Goal: Task Accomplishment & Management: Use online tool/utility

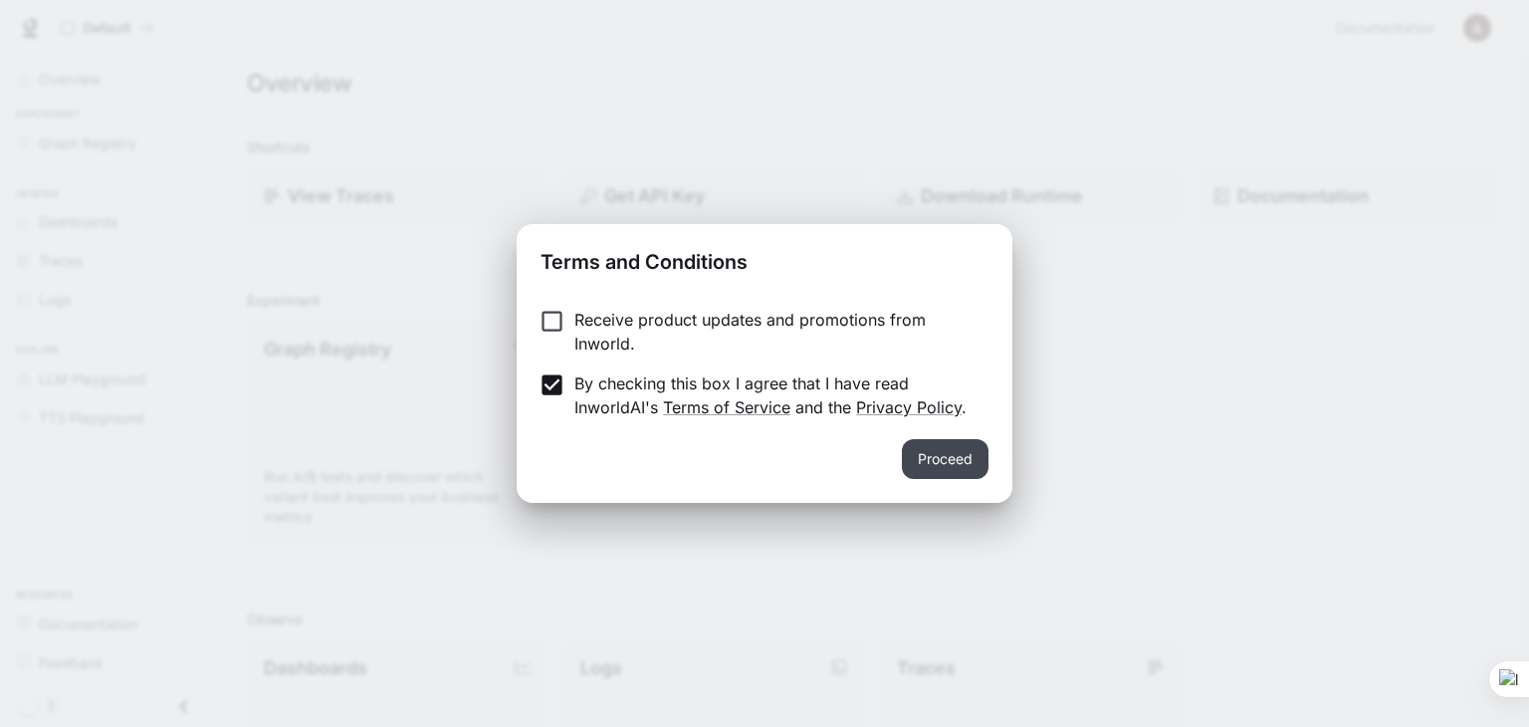
click at [954, 461] on button "Proceed" at bounding box center [945, 459] width 87 height 40
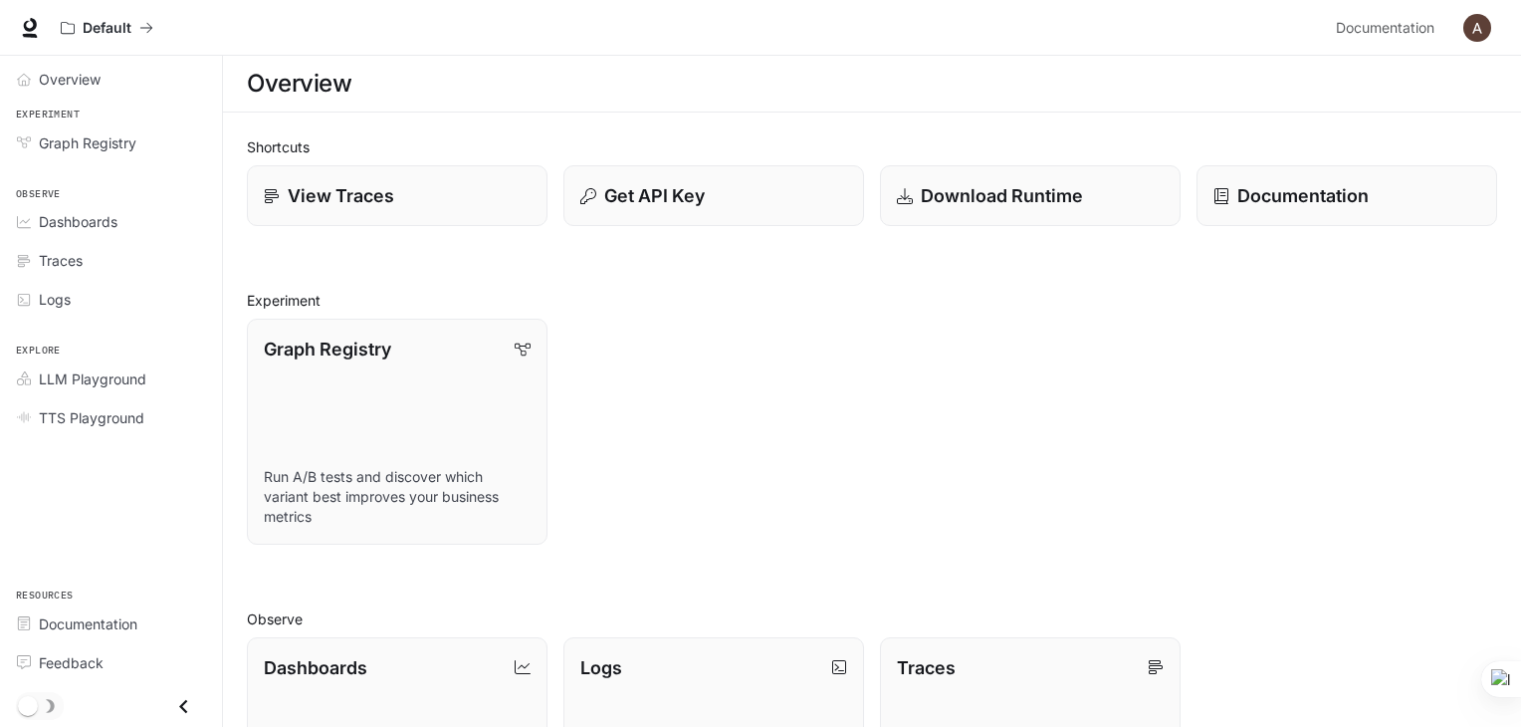
click at [915, 403] on div "Graph Registry Run A/B tests and discover which variant best improves your busi…" at bounding box center [864, 424] width 1266 height 242
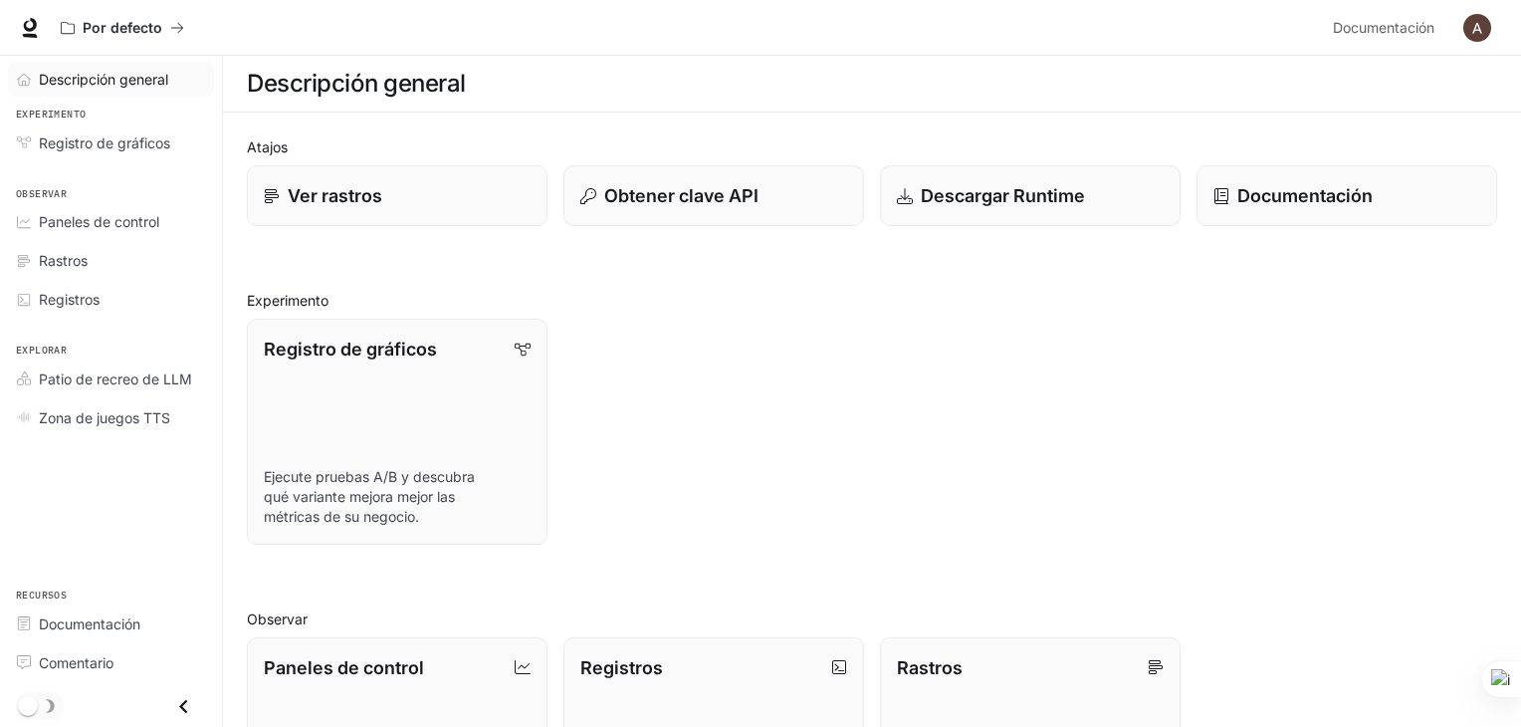
click at [159, 74] on font "Descripción general" at bounding box center [103, 79] width 129 height 17
click at [163, 20] on div "Por defecto" at bounding box center [116, 28] width 110 height 17
click at [428, 183] on div "Ver rastros" at bounding box center [398, 195] width 270 height 27
